Goal: Check status: Check status

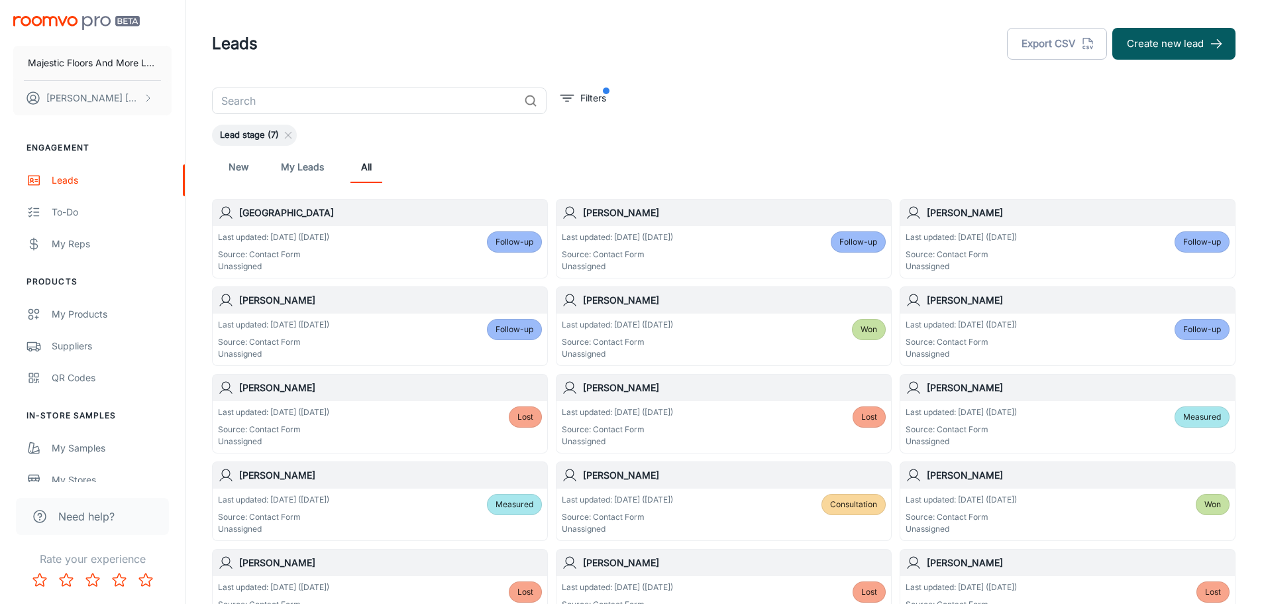
click at [293, 239] on p "Last updated: [DATE] ([DATE])" at bounding box center [273, 237] width 111 height 12
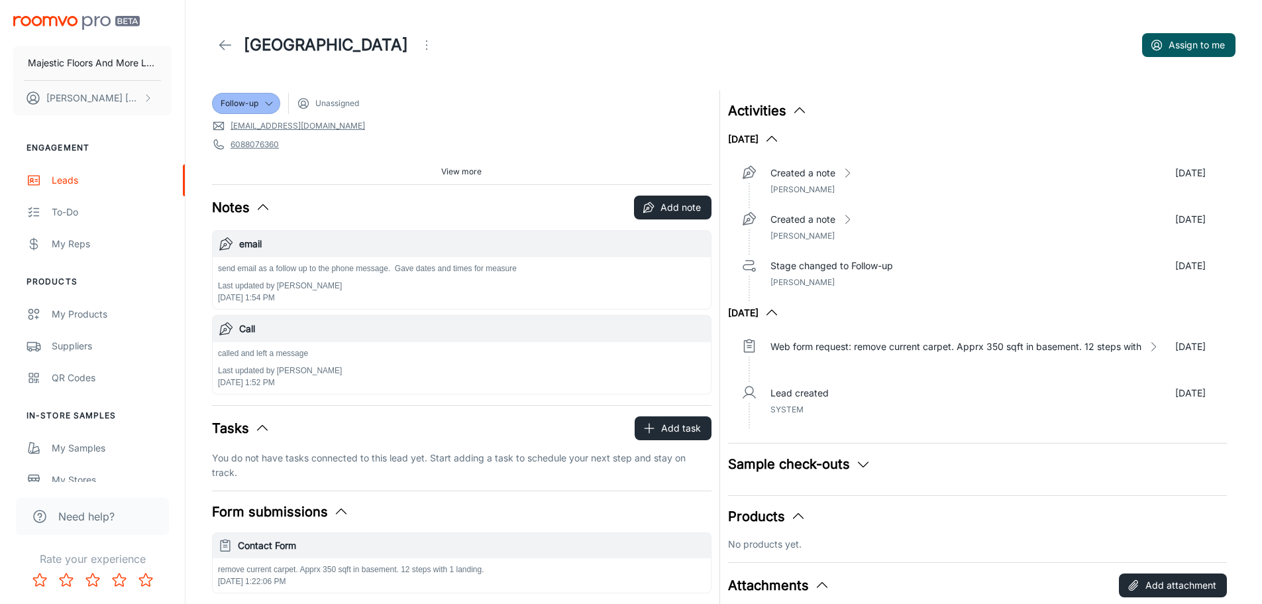
click at [230, 40] on icon at bounding box center [225, 45] width 16 height 16
